Goal: Check status: Check status

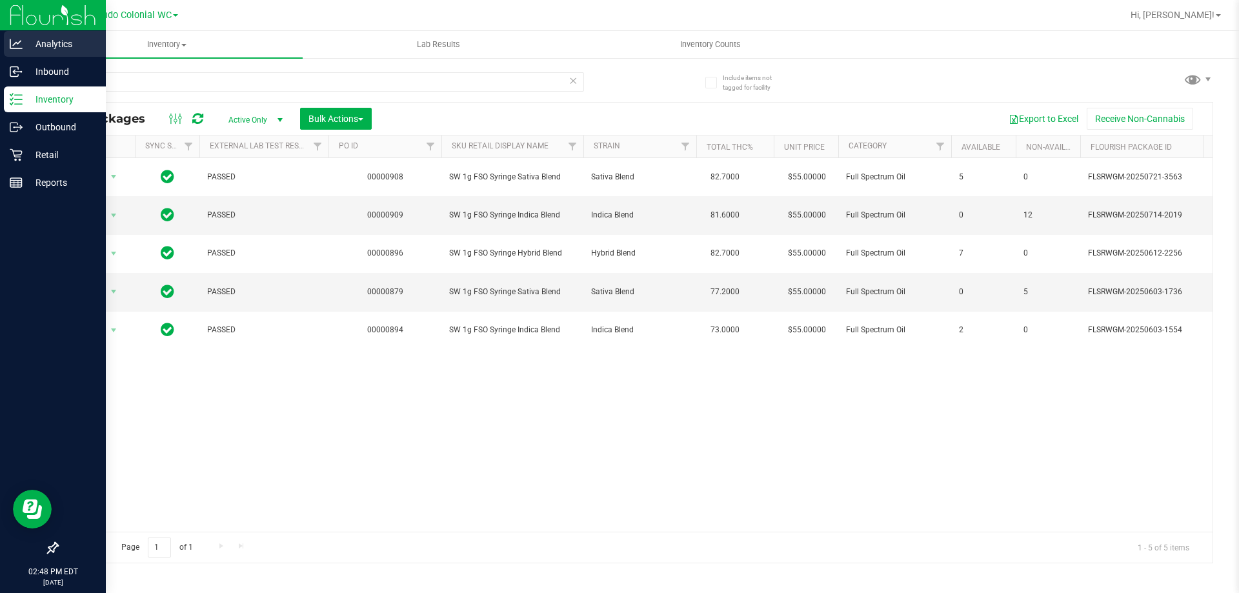
drag, startPoint x: 30, startPoint y: 76, endPoint x: 0, endPoint y: 46, distance: 41.5
click at [0, 51] on div "Analytics Inbound Inventory Outbound Retail Reports 02:48 PM EDT [DATE] 08/19 O…" at bounding box center [619, 296] width 1239 height 593
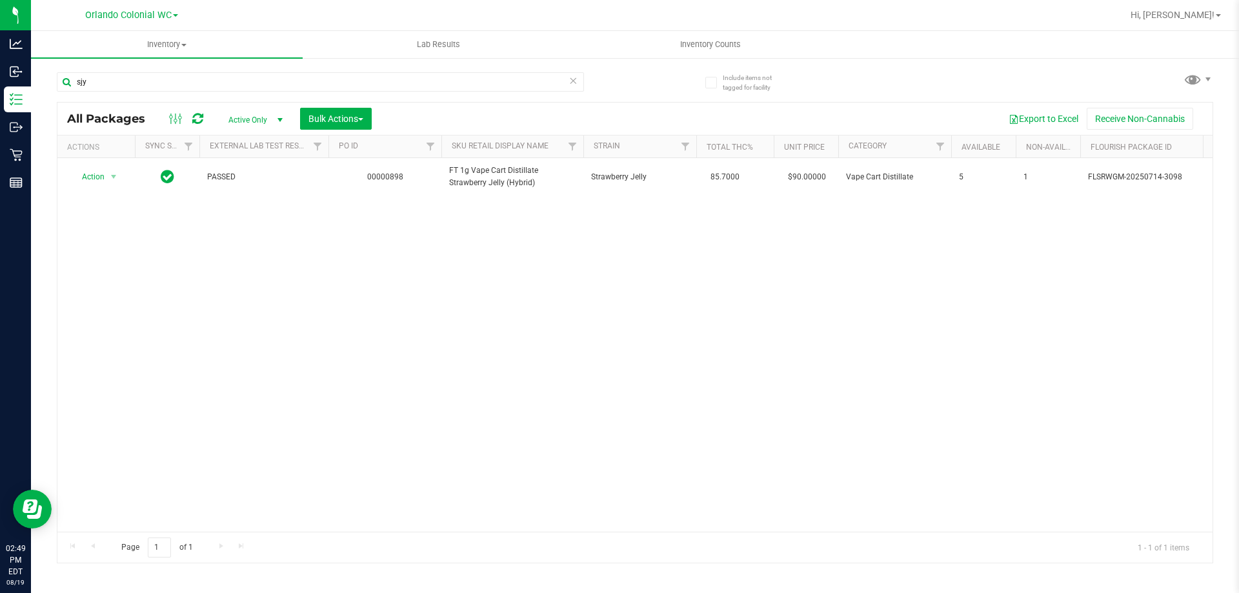
type input "sjy"
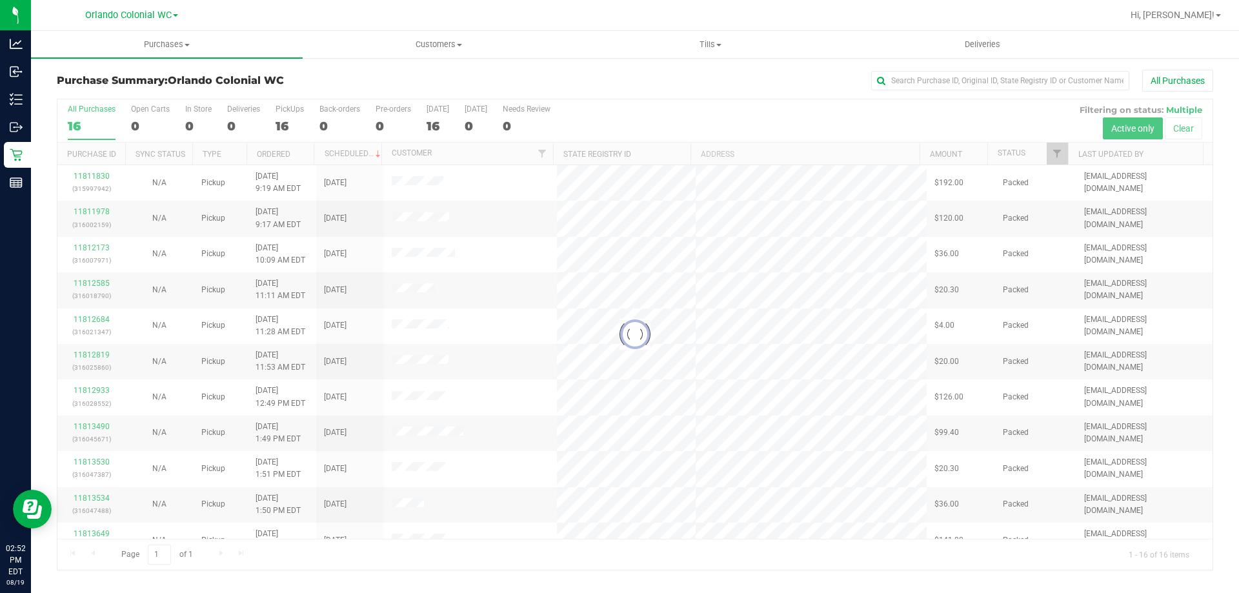
click at [285, 125] on div at bounding box center [634, 334] width 1155 height 471
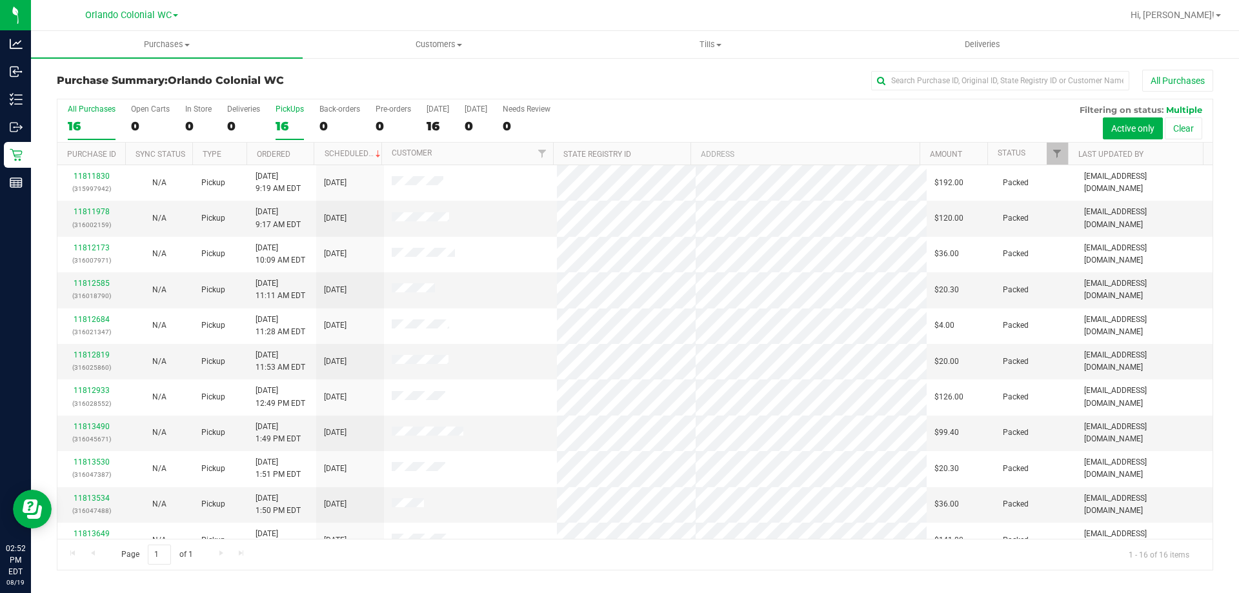
click at [292, 125] on div "16" at bounding box center [290, 126] width 28 height 15
click at [0, 0] on input "PickUps 16" at bounding box center [0, 0] width 0 height 0
